Goal: Navigation & Orientation: Go to known website

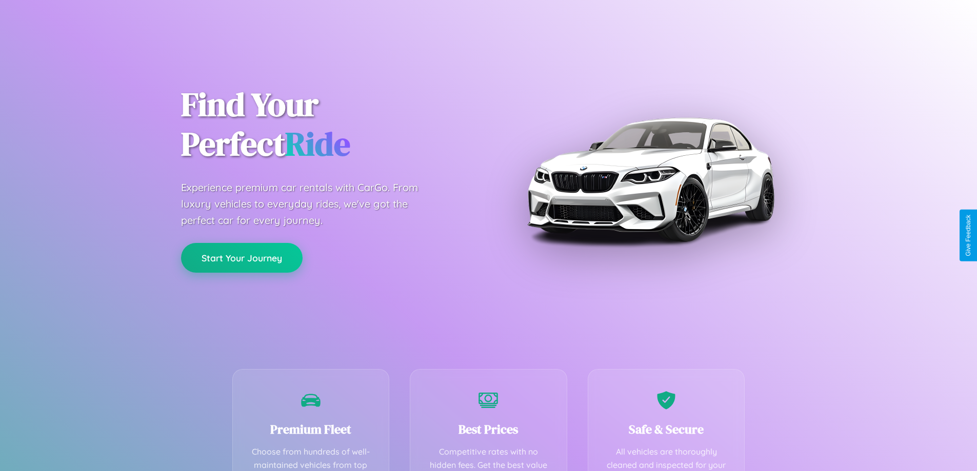
click at [241, 258] on button "Start Your Journey" at bounding box center [242, 258] width 122 height 30
click at [241, 257] on button "Start Your Journey" at bounding box center [242, 258] width 122 height 30
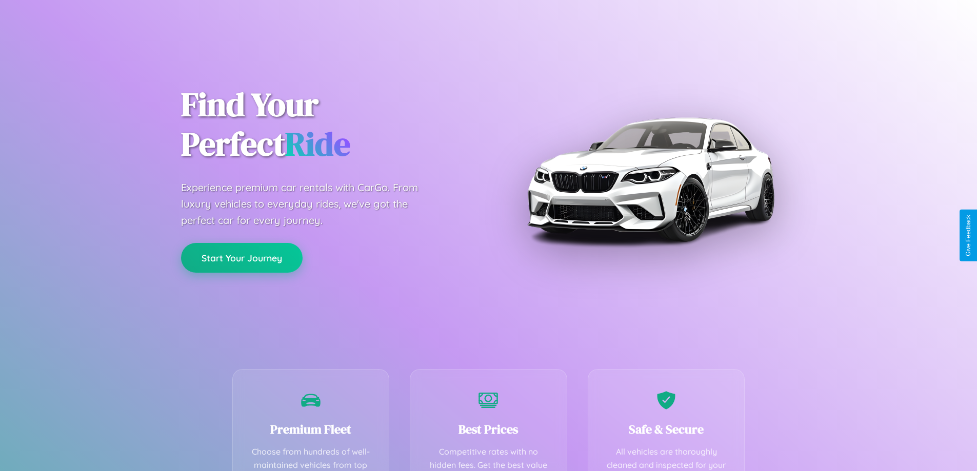
click at [241, 257] on button "Start Your Journey" at bounding box center [242, 258] width 122 height 30
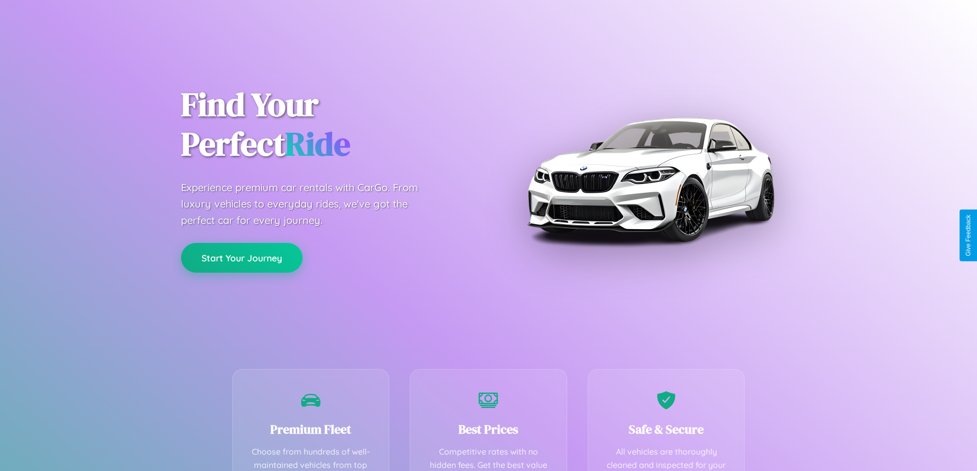
click at [241, 257] on button "Start Your Journey" at bounding box center [242, 258] width 122 height 30
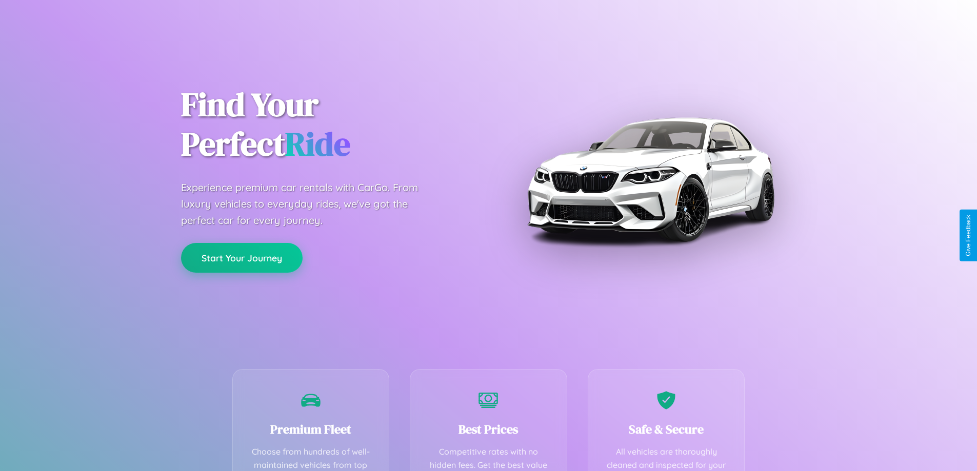
click at [241, 257] on button "Start Your Journey" at bounding box center [242, 258] width 122 height 30
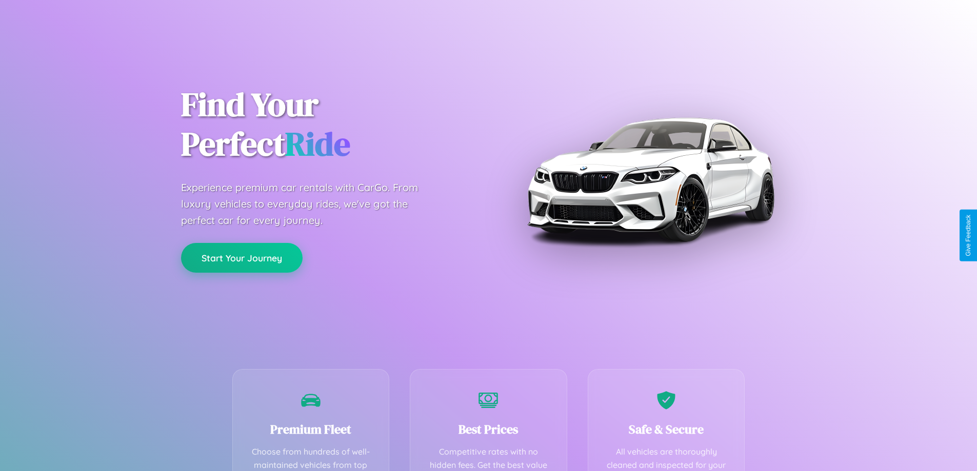
click at [241, 257] on button "Start Your Journey" at bounding box center [242, 258] width 122 height 30
